Goal: Task Accomplishment & Management: Complete application form

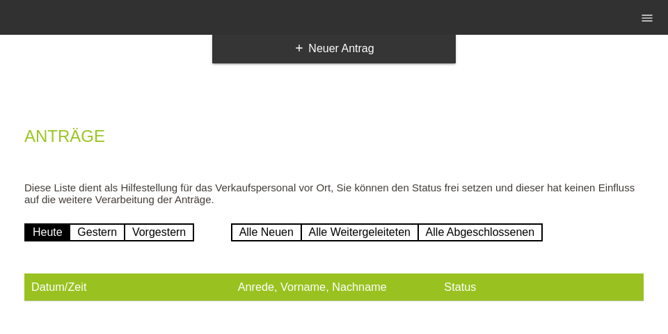
scroll to position [128, 0]
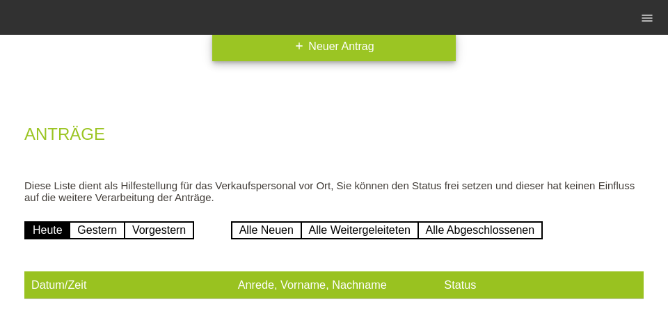
click at [258, 55] on link "add Neuer Antrag" at bounding box center [334, 46] width 244 height 29
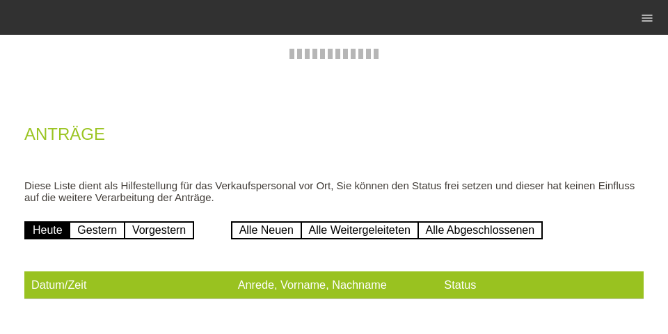
scroll to position [111, 0]
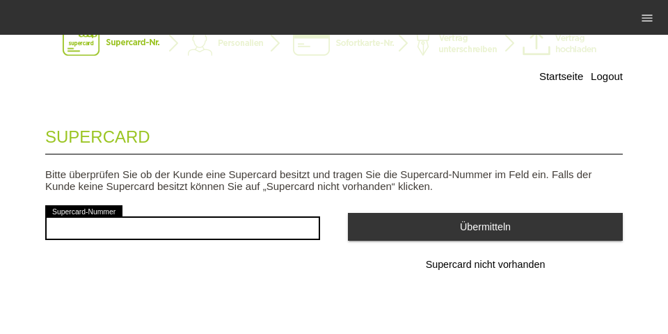
scroll to position [45, 0]
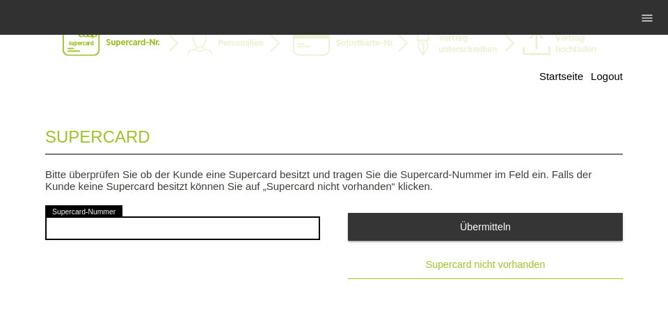
click at [437, 267] on span "Supercard nicht vorhanden" at bounding box center [486, 264] width 120 height 11
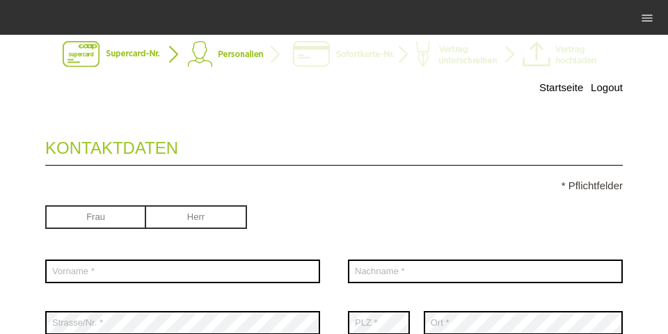
scroll to position [45, 0]
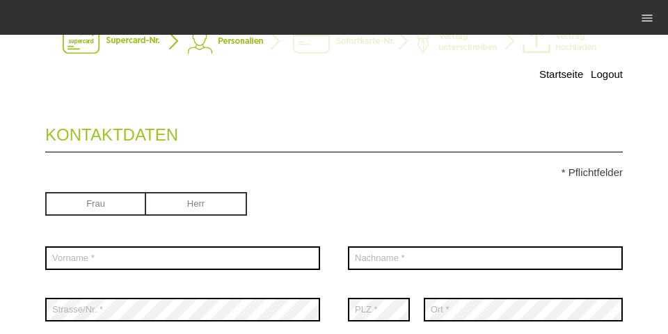
click at [131, 203] on input "radio" at bounding box center [95, 202] width 101 height 21
radio input "true"
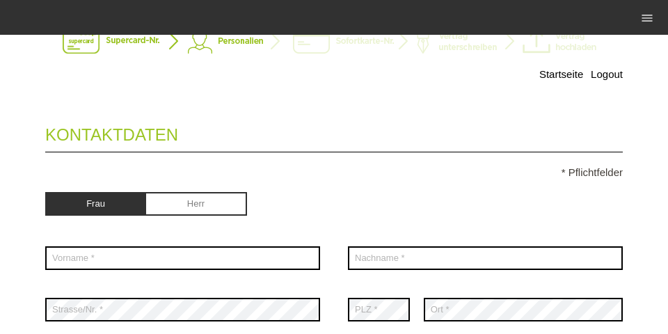
click at [199, 189] on div "Frau Herr" at bounding box center [182, 205] width 275 height 54
click at [186, 211] on input "radio" at bounding box center [196, 202] width 101 height 21
radio input "true"
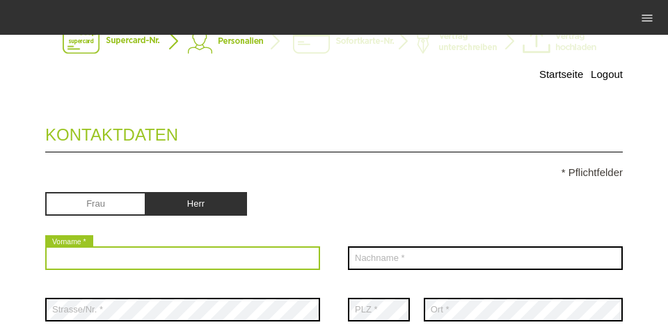
click at [132, 266] on input "text" at bounding box center [182, 258] width 275 height 24
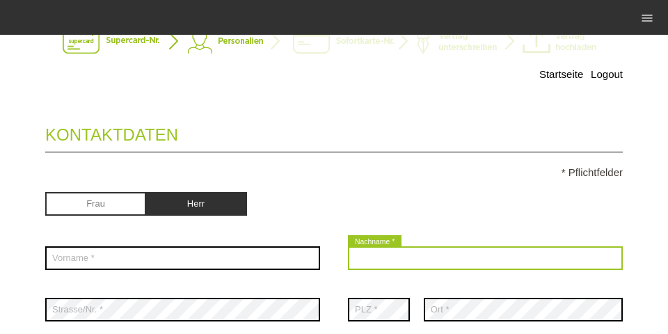
click at [372, 257] on input "text" at bounding box center [485, 258] width 275 height 24
type input "k"
type input "Kamps"
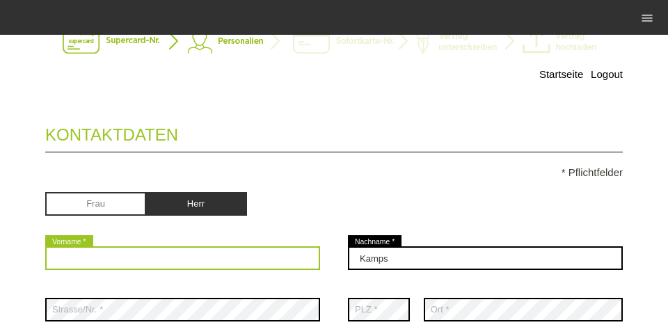
drag, startPoint x: 281, startPoint y: 259, endPoint x: 296, endPoint y: 258, distance: 15.3
click at [281, 260] on input "text" at bounding box center [182, 258] width 275 height 24
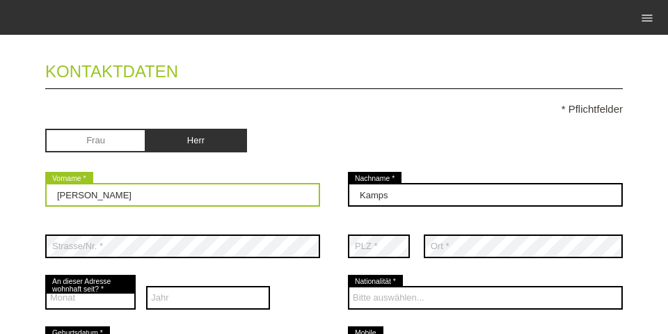
scroll to position [134, 0]
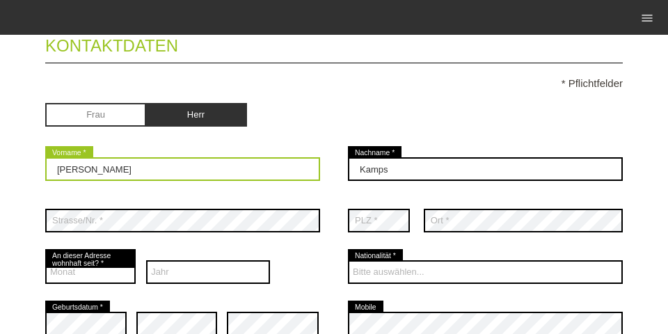
type input "Joost Gerard Riny"
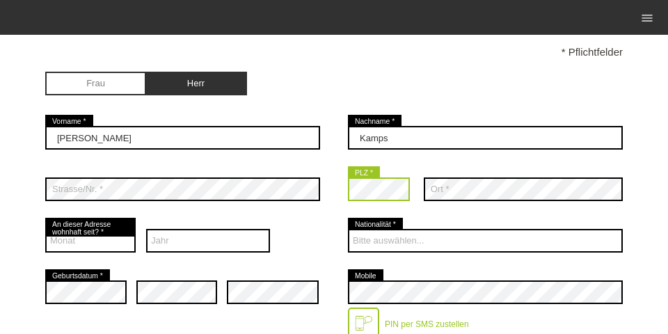
scroll to position [178, 0]
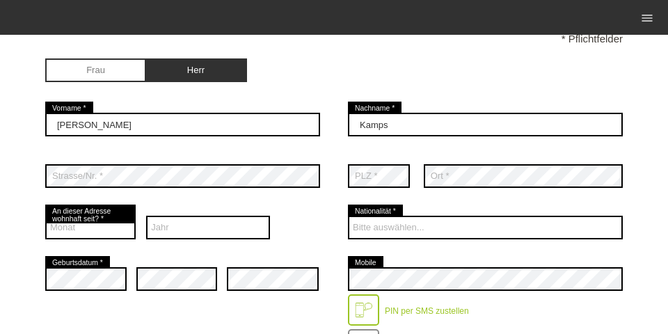
click at [112, 244] on div "Monat 01 02 03 04 05 06 07 08 09 10 11 12 error" at bounding box center [90, 227] width 90 height 51
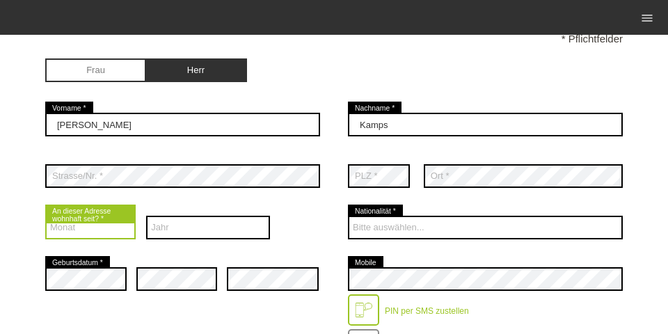
click at [111, 232] on select "Monat 01 02 03 04 05 06 07 08 09 10 11 12" at bounding box center [90, 228] width 90 height 24
select select "01"
click at [45, 217] on select "Monat 01 02 03 04 05 06 07 08 09 10 11 12" at bounding box center [90, 228] width 90 height 24
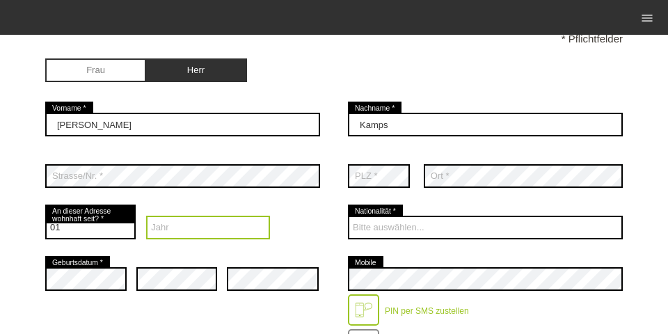
click at [207, 232] on select "Jahr 2025 2024 2023 2022 2021 2020 2019 2018 2017 2016" at bounding box center [208, 228] width 124 height 24
select select "2025"
click at [146, 217] on select "Jahr 2025 2024 2023 2022 2021 2020 2019 2018 2017 2016" at bounding box center [208, 228] width 124 height 24
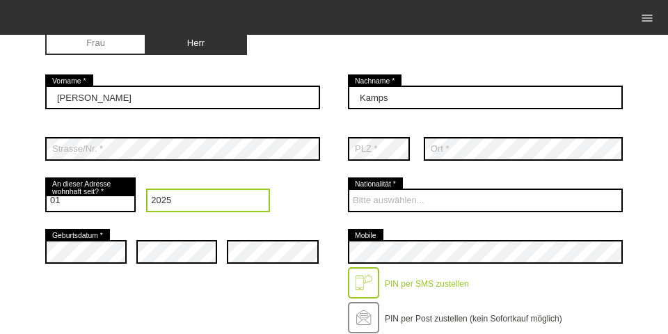
scroll to position [223, 0]
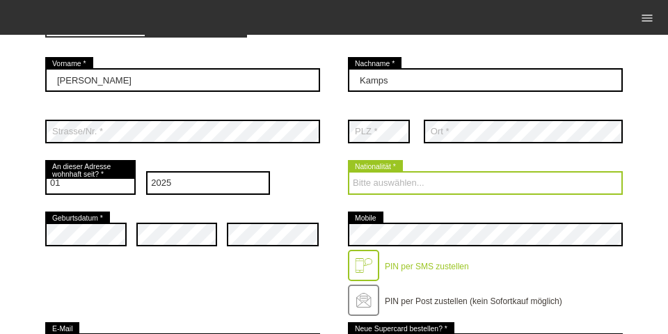
click at [385, 177] on select "Bitte auswählen... Schweiz Deutschland Liechtenstein Österreich ------------ Af…" at bounding box center [485, 183] width 275 height 24
select select "NL"
click at [348, 173] on select "Bitte auswählen... Schweiz Deutschland Liechtenstein Österreich ------------ Af…" at bounding box center [485, 183] width 275 height 24
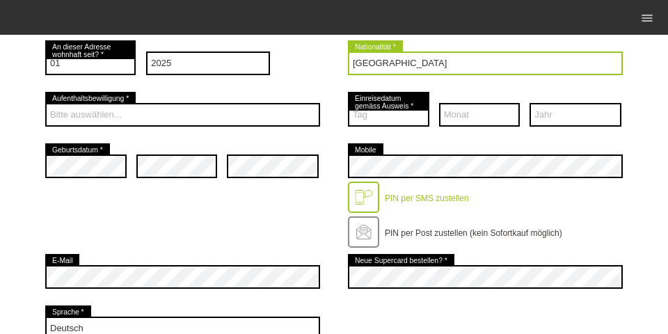
scroll to position [356, 0]
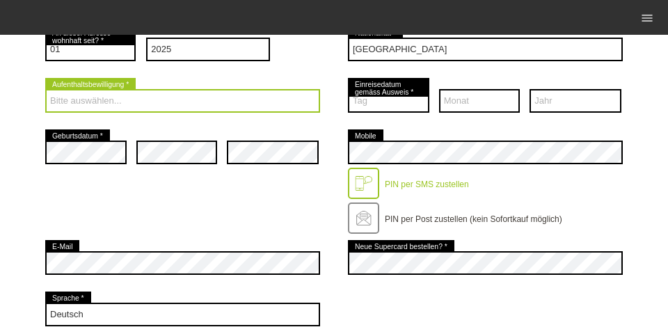
click at [200, 105] on select "Bitte auswählen... C B B - Flüchtlingsstatus Andere" at bounding box center [182, 101] width 275 height 24
select select "B"
click at [45, 90] on select "Bitte auswählen... C B B - Flüchtlingsstatus Andere" at bounding box center [182, 101] width 275 height 24
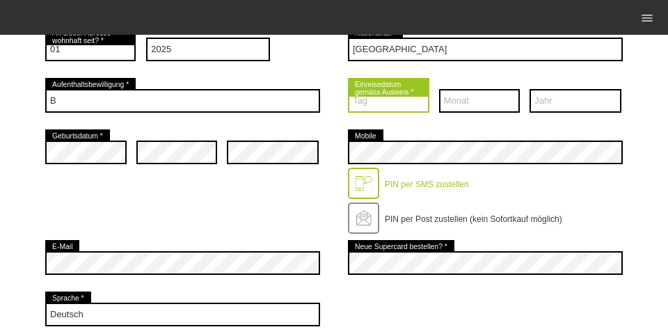
click at [377, 98] on select "Tag 01 02 03 04 05 06 07 08 09 10 11 12 13 14 15 16 17" at bounding box center [388, 101] width 81 height 24
select select "10"
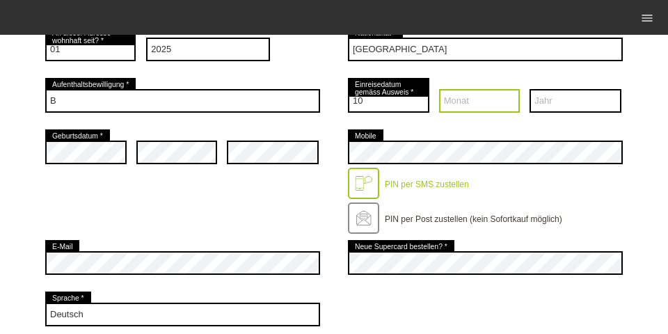
click at [454, 104] on select "Monat 01 02 03 04 05 06 07 08 09 10 11 12" at bounding box center [479, 101] width 81 height 24
select select "02"
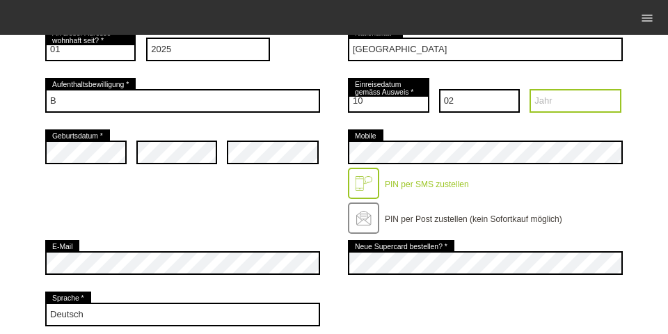
click at [577, 109] on select "Jahr 2025 2024 2023 2022 2021 2020 2019 2018 2017 2016" at bounding box center [575, 101] width 92 height 24
select select "2023"
click at [529, 90] on select "Jahr 2025 2024 2023 2022 2021 2020 2019 2018 2017 2016" at bounding box center [575, 101] width 92 height 24
click at [79, 170] on div "error Geburtsdatum *" at bounding box center [85, 152] width 81 height 51
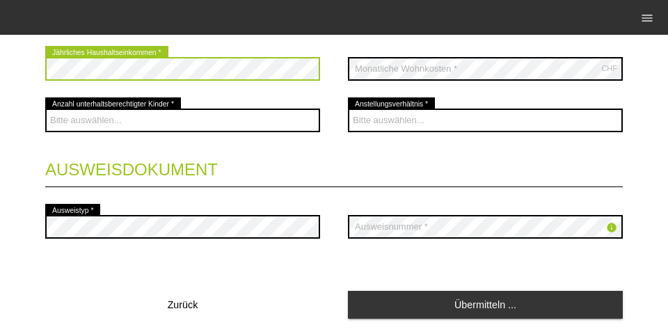
scroll to position [580, 0]
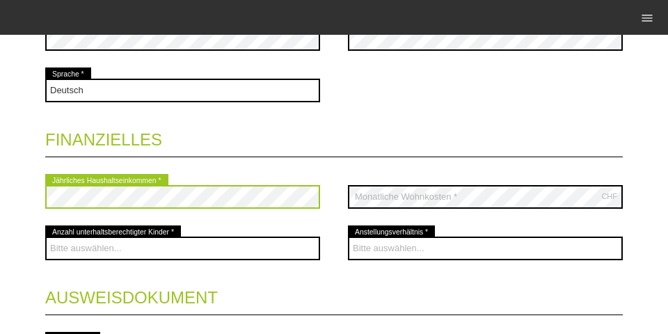
click at [207, 82] on fieldset "Kontaktdaten * Pflichtfelder Frau Herr Joost Gerard Riny error Vorname * C" at bounding box center [333, 12] width 577 height 873
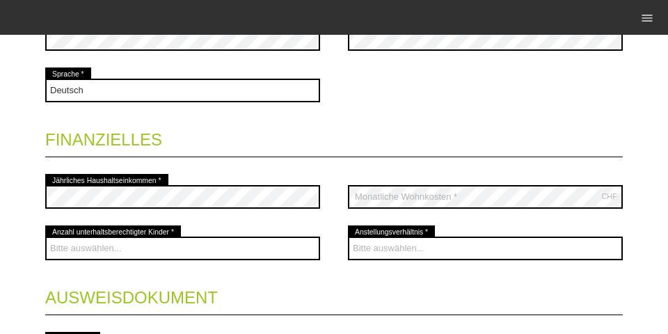
click at [354, 97] on div "Deutsch Français Italiano English error Sprache *" at bounding box center [333, 90] width 577 height 51
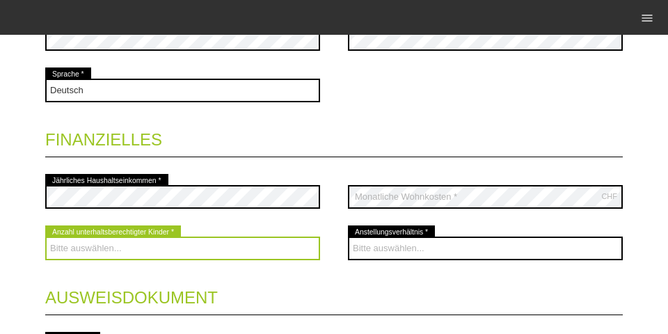
click at [93, 240] on select "Bitte auswählen... 0 1 2 3 4 5 6 7 8 9" at bounding box center [182, 249] width 275 height 24
select select "0"
click at [45, 238] on select "Bitte auswählen... 0 1 2 3 4 5 6 7 8 9" at bounding box center [182, 249] width 275 height 24
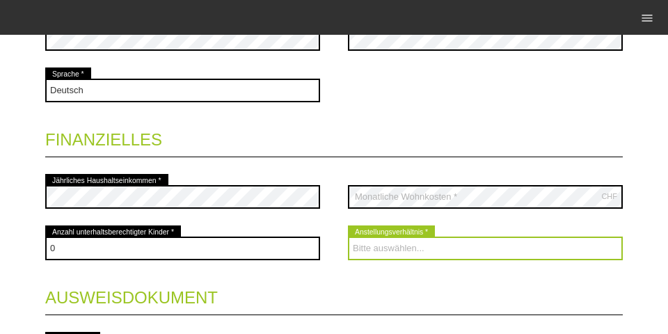
click at [411, 247] on select "Bitte auswählen... Unbefristet Befristet Lehrling/Student Pensioniert Nicht arb…" at bounding box center [485, 249] width 275 height 24
select select "UNLIMITED"
click at [348, 238] on select "Bitte auswählen... Unbefristet Befristet Lehrling/Student Pensioniert Nicht arb…" at bounding box center [485, 249] width 275 height 24
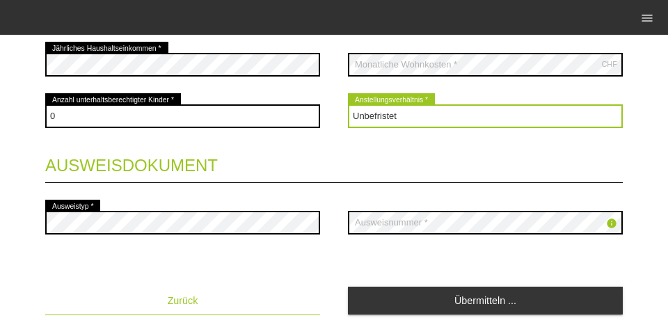
scroll to position [753, 0]
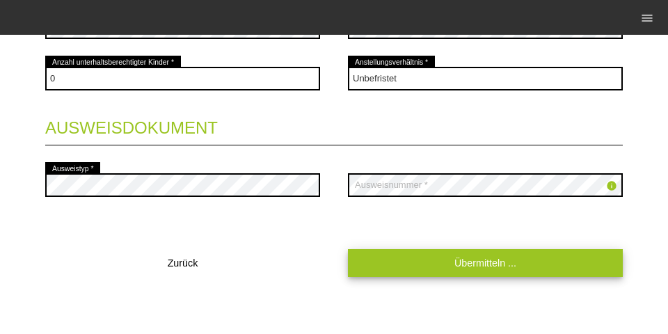
click at [416, 262] on link "Übermitteln ..." at bounding box center [485, 262] width 275 height 27
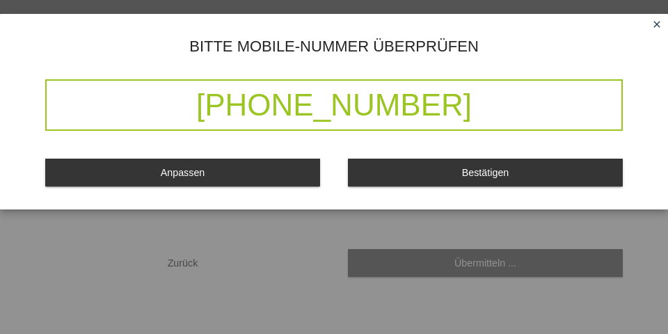
click at [451, 180] on button "Bestätigen" at bounding box center [485, 172] width 275 height 27
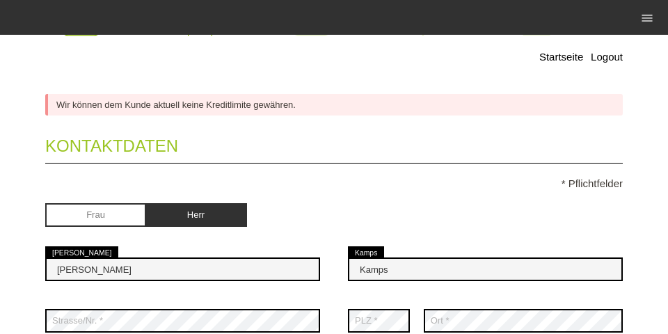
scroll to position [0, 0]
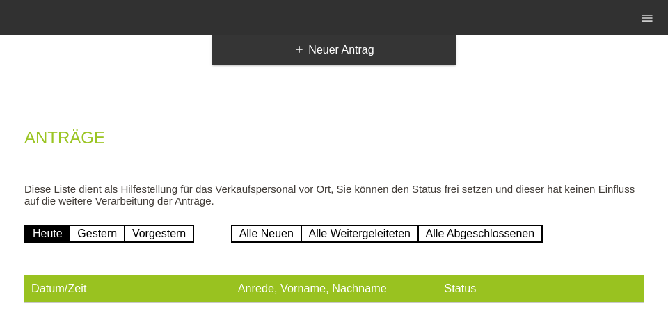
scroll to position [128, 0]
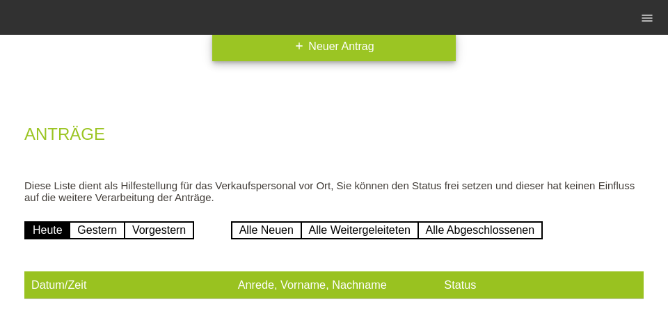
click at [276, 43] on body "paycard Sofortkarte Kund*innen 83 E-Mail Support menu account_circle paycard - …" at bounding box center [334, 121] width 668 height 425
click at [289, 46] on link "add Neuer Antrag" at bounding box center [334, 46] width 244 height 29
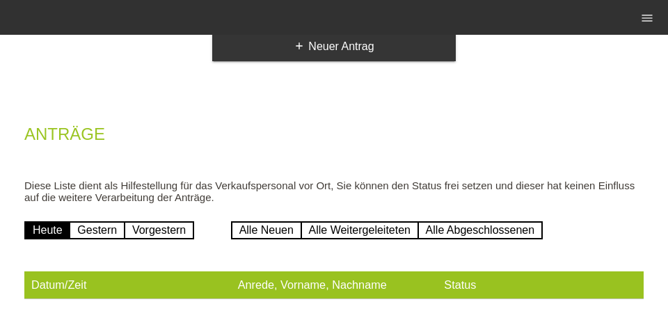
scroll to position [111, 0]
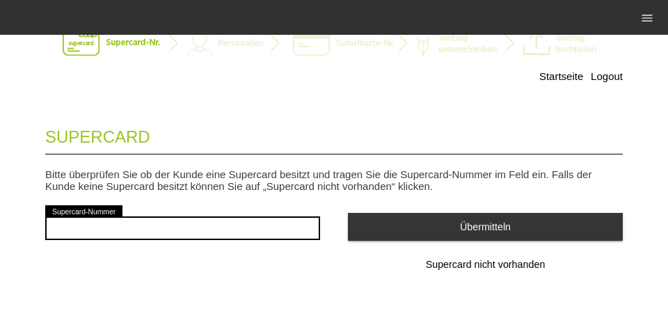
scroll to position [45, 0]
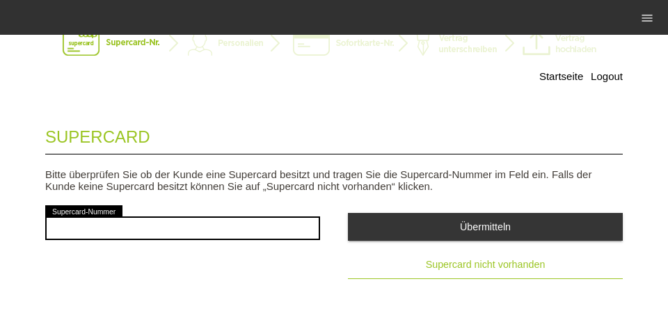
click at [422, 258] on button "Supercard nicht vorhanden" at bounding box center [485, 265] width 275 height 28
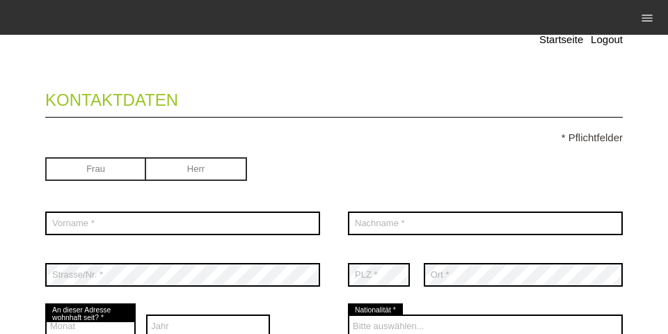
scroll to position [89, 0]
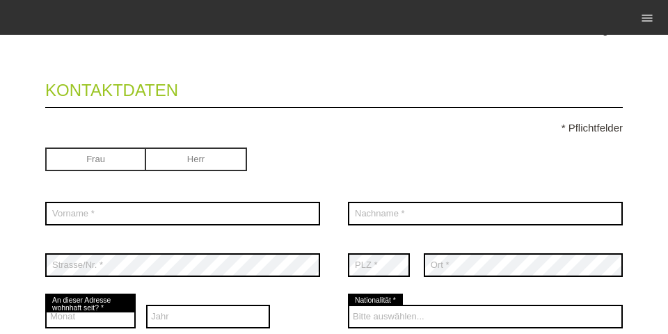
click at [207, 168] on input "radio" at bounding box center [196, 158] width 101 height 21
radio input "true"
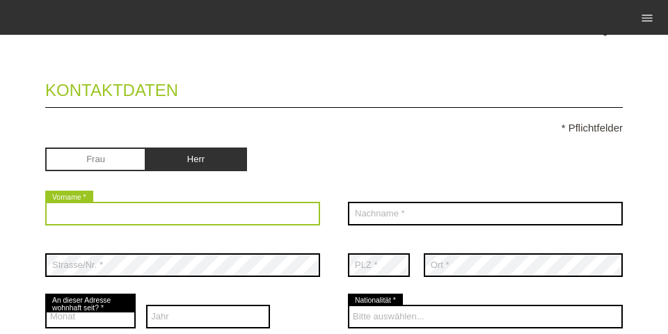
click at [196, 206] on input "text" at bounding box center [182, 214] width 275 height 24
type input "M"
type input "Gheorghe-Marian"
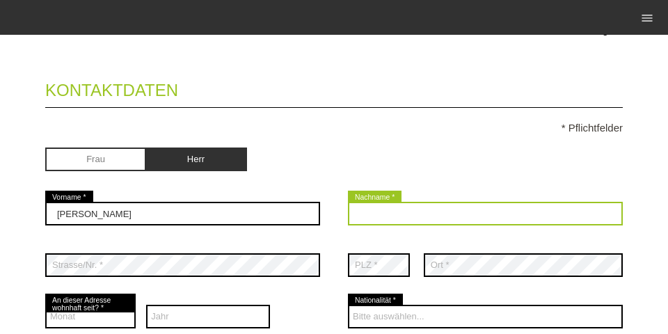
click at [367, 211] on input "text" at bounding box center [485, 214] width 275 height 24
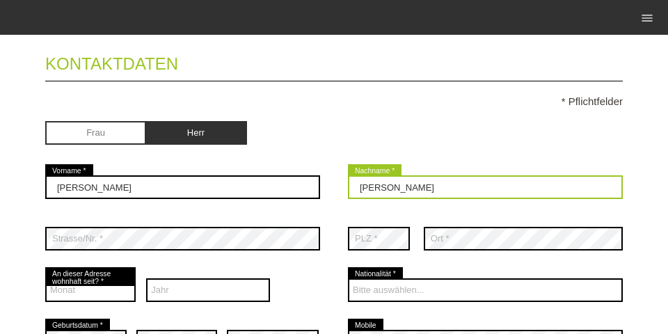
scroll to position [134, 0]
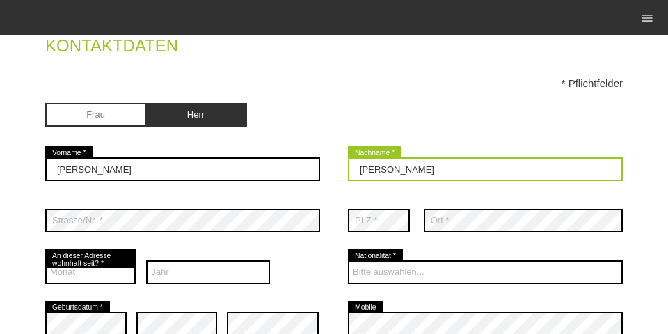
type input "Muntean"
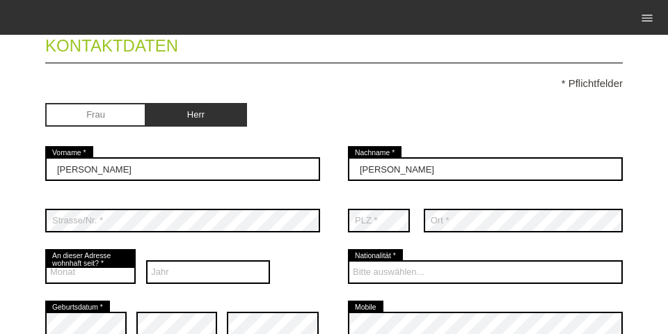
click at [306, 238] on div "error Strasse/Nr. *" at bounding box center [182, 220] width 275 height 51
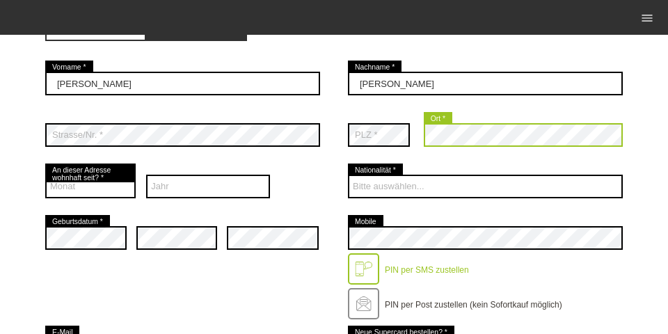
scroll to position [223, 0]
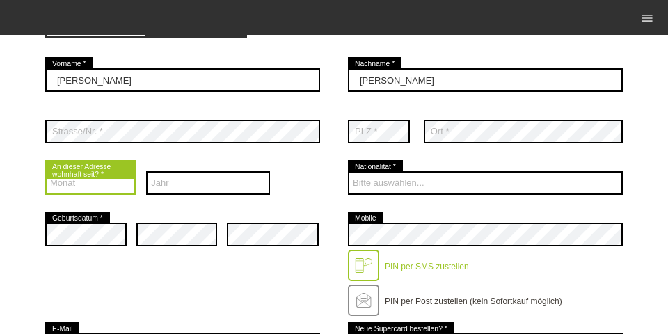
click at [66, 189] on select "Monat 01 02 03 04 05 06 07 08 09 10 11 12" at bounding box center [90, 183] width 90 height 24
select select "05"
click at [45, 173] on select "Monat 01 02 03 04 05 06 07 08 09 10 11 12" at bounding box center [90, 183] width 90 height 24
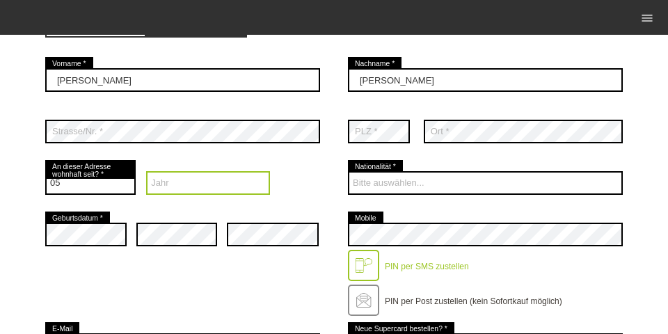
click at [191, 192] on select "Jahr 2025 2024 2023 2022 2021 2020 2019 2018 2017 2016" at bounding box center [208, 183] width 124 height 24
select select "2025"
click at [146, 173] on select "Jahr 2025 2024 2023 2022 2021 2020 2019 2018 2017 2016" at bounding box center [208, 183] width 124 height 24
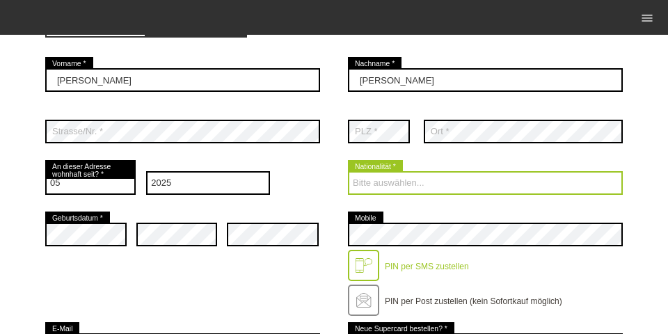
click at [379, 180] on select "Bitte auswählen... Schweiz Deutschland Liechtenstein Österreich ------------ Af…" at bounding box center [485, 183] width 275 height 24
click at [433, 186] on select "Bitte auswählen... Schweiz Deutschland Liechtenstein Österreich ------------ Af…" at bounding box center [485, 183] width 275 height 24
select select "RO"
click at [348, 173] on select "Bitte auswählen... Schweiz Deutschland Liechtenstein Österreich ------------ Af…" at bounding box center [485, 183] width 275 height 24
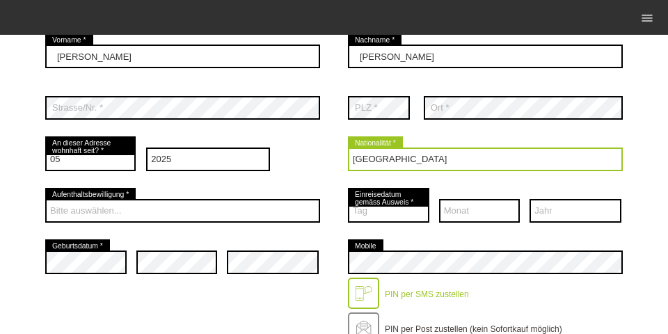
scroll to position [267, 0]
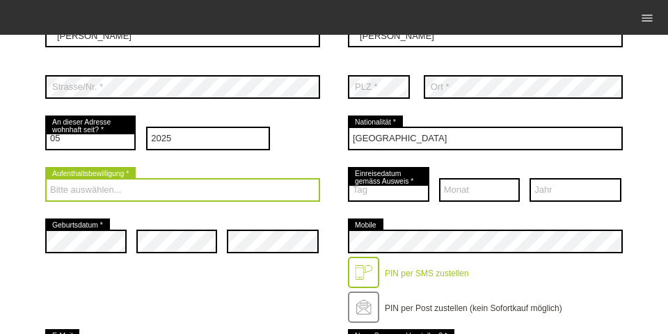
click at [118, 191] on select "Bitte auswählen... C B B - Flüchtlingsstatus Andere" at bounding box center [182, 190] width 275 height 24
select select "B"
click at [45, 180] on select "Bitte auswählen... C B B - Flüchtlingsstatus Andere" at bounding box center [182, 190] width 275 height 24
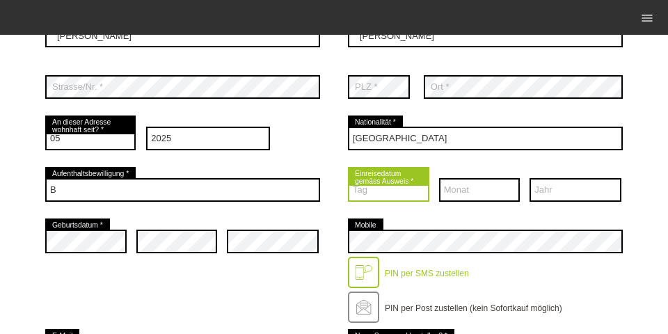
click at [365, 191] on select "Tag 01 02 03 04 05 06 07 08 09 10 11 12 13 14 15 16 17" at bounding box center [388, 190] width 81 height 24
